Goal: Find specific page/section: Find specific page/section

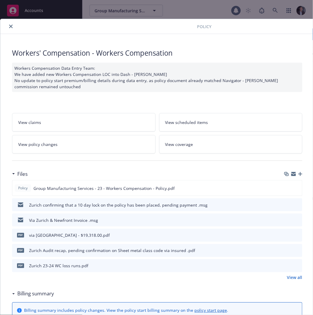
click at [9, 28] on icon "close" at bounding box center [11, 27] width 4 height 4
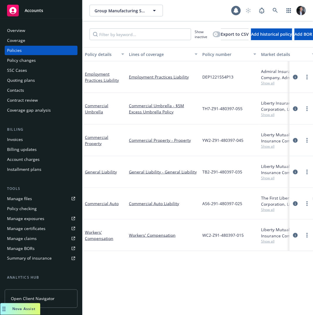
click at [276, 17] on div "Group Manufacturing Services Group Manufacturing Services 1" at bounding box center [197, 10] width 230 height 21
click at [275, 15] on link at bounding box center [275, 11] width 12 height 12
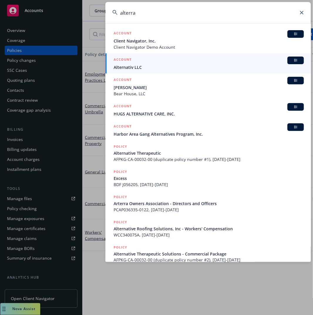
click at [142, 11] on input "alterra" at bounding box center [207, 12] width 205 height 21
type input "a"
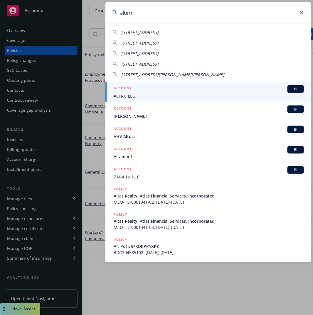
type input "alterra"
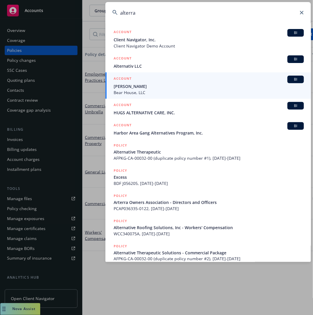
scroll to position [2, 0]
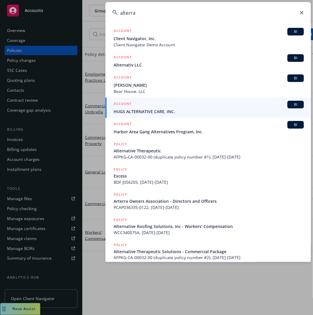
click at [174, 16] on input "alterra" at bounding box center [207, 12] width 205 height 21
